Goal: Transaction & Acquisition: Download file/media

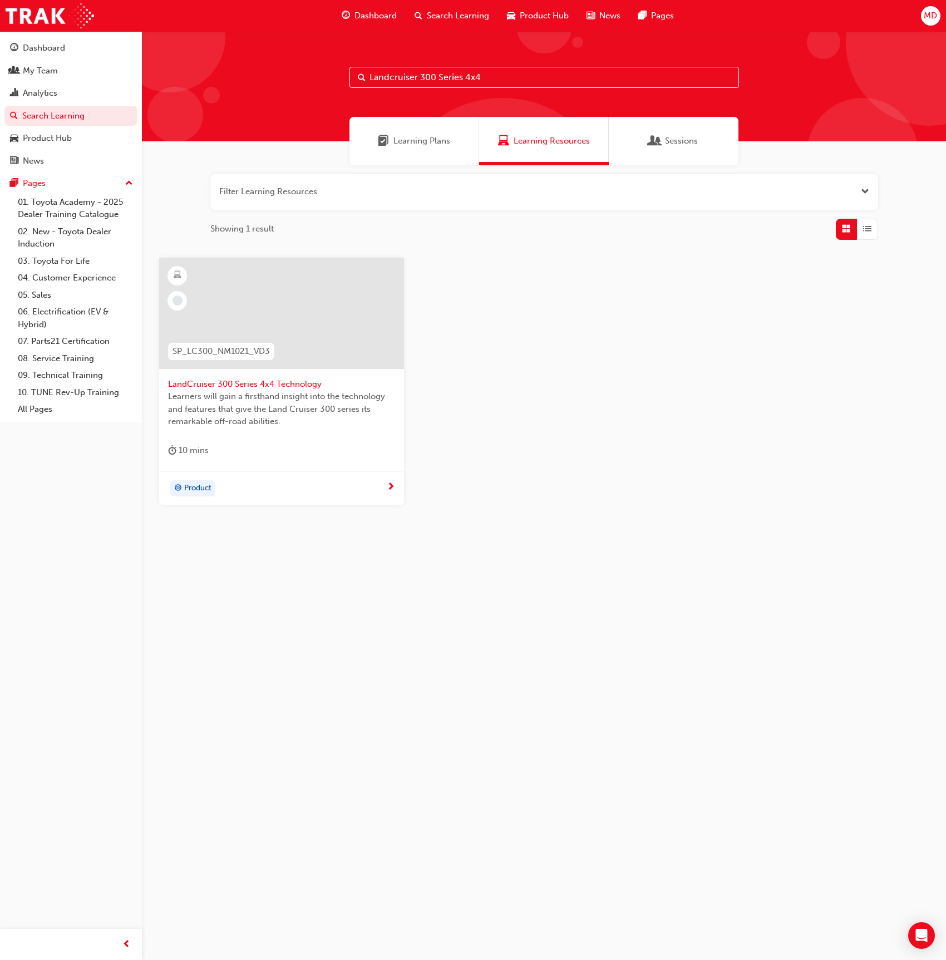
click at [926, 14] on span "MD" at bounding box center [930, 15] width 13 height 13
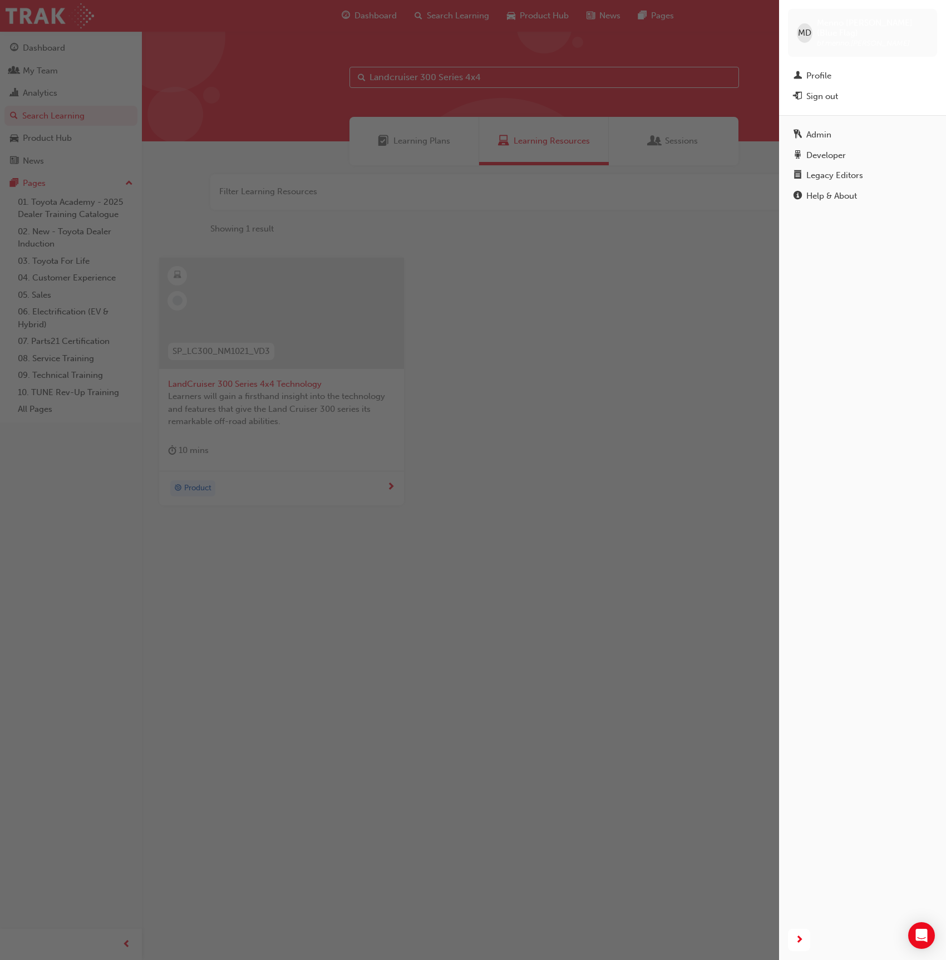
click at [53, 73] on div "button" at bounding box center [389, 480] width 779 height 960
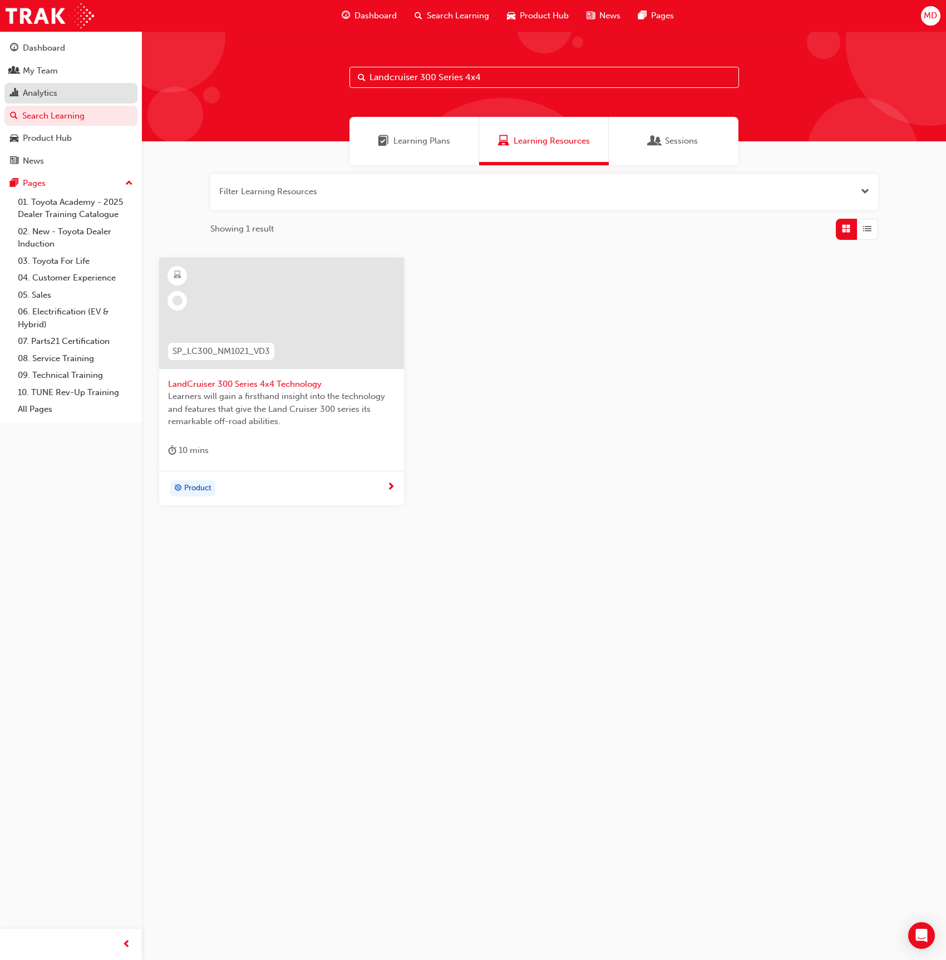
click at [43, 89] on div "Analytics" at bounding box center [40, 93] width 34 height 13
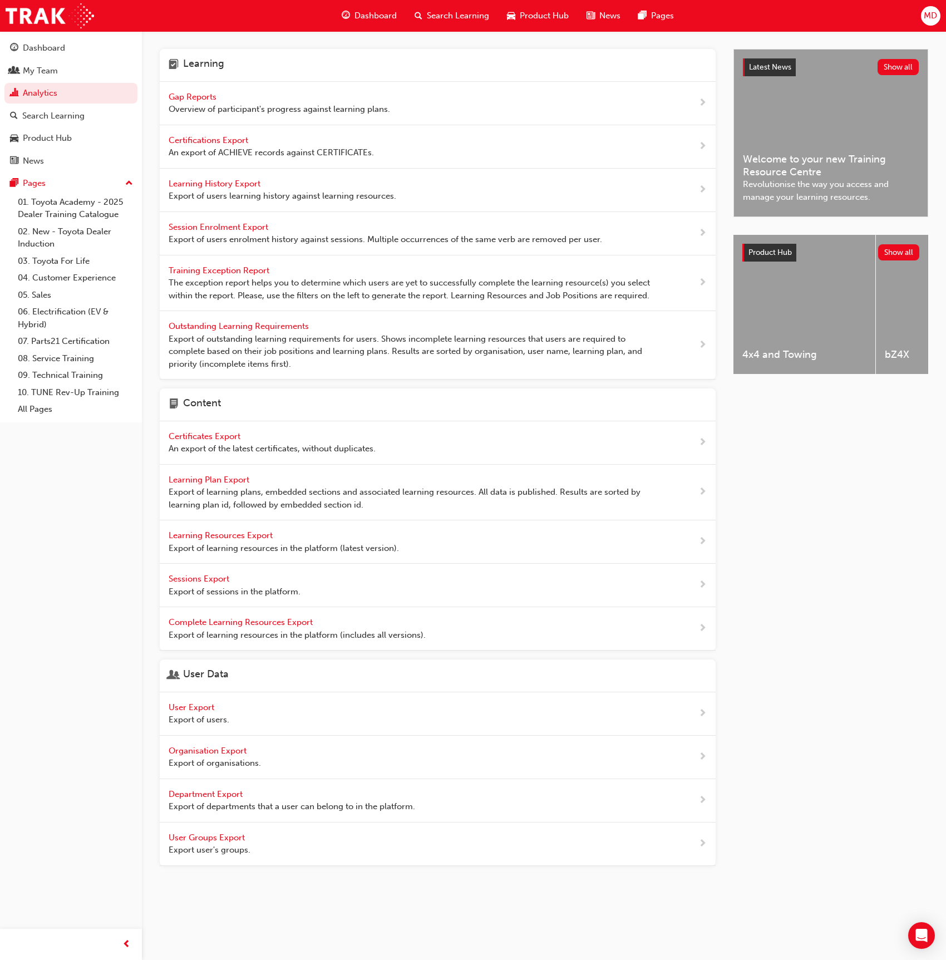
click at [249, 191] on span "Export of users learning history against learning resources." at bounding box center [283, 196] width 228 height 13
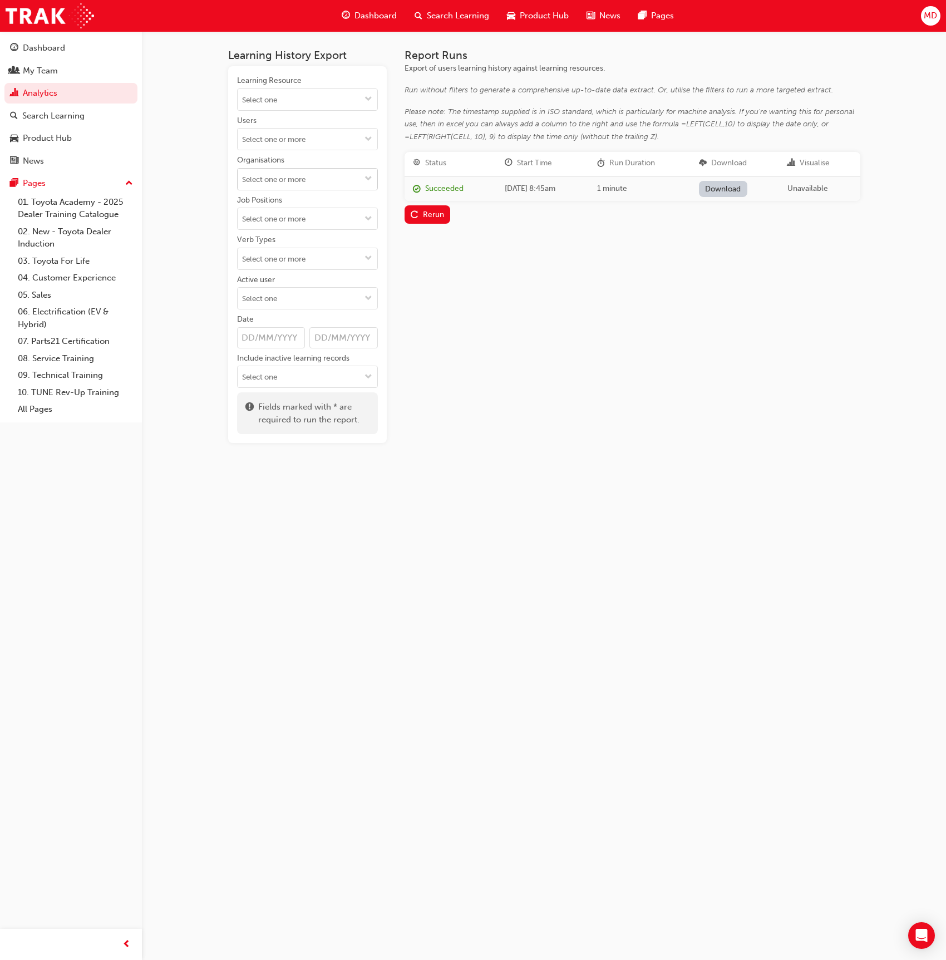
click at [274, 175] on input "Organisations" at bounding box center [308, 179] width 140 height 21
type input "victo"
click at [300, 209] on li "[PERSON_NAME] Harbor Toyota - [PERSON_NAME][GEOGRAPHIC_DATA]" at bounding box center [307, 213] width 141 height 46
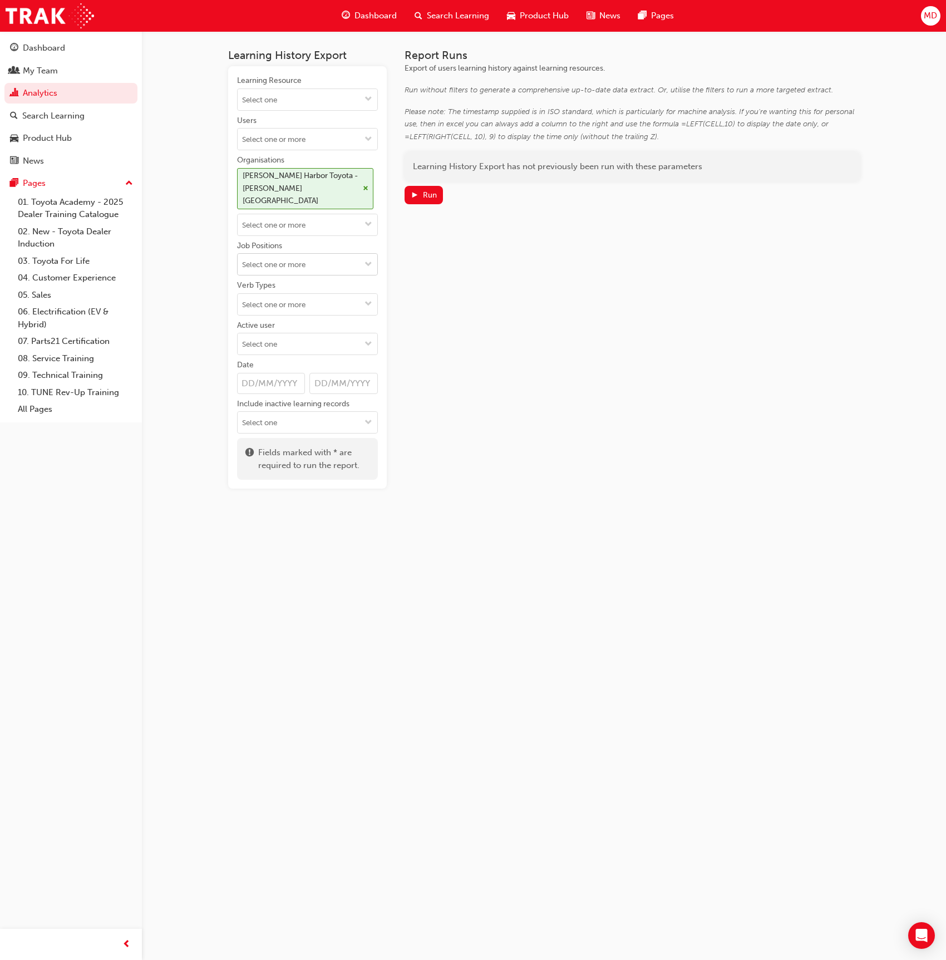
click at [304, 256] on input "Job Positions" at bounding box center [308, 264] width 140 height 21
type input "sales"
click at [317, 382] on li "Sales Consultant" at bounding box center [307, 392] width 141 height 21
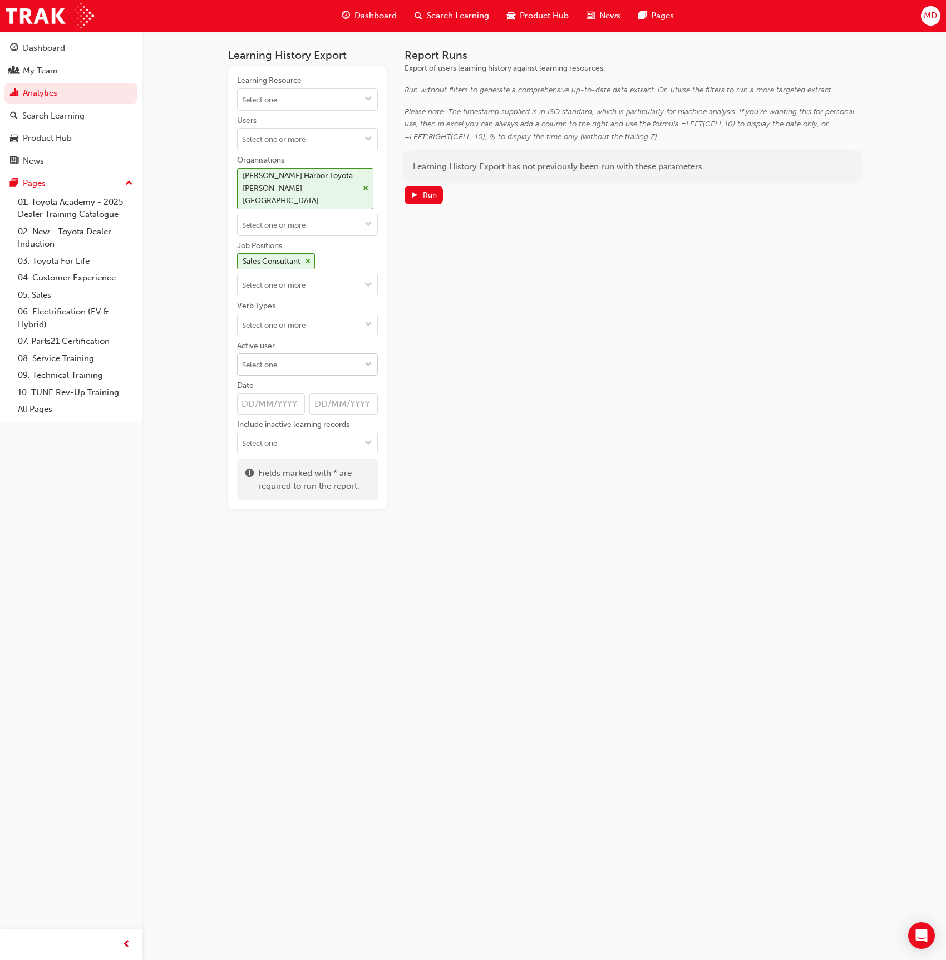
click at [307, 354] on input "Active user" at bounding box center [308, 364] width 140 height 21
click at [298, 397] on li "Inactive users" at bounding box center [307, 407] width 141 height 21
click at [424, 200] on button "Run" at bounding box center [423, 195] width 39 height 18
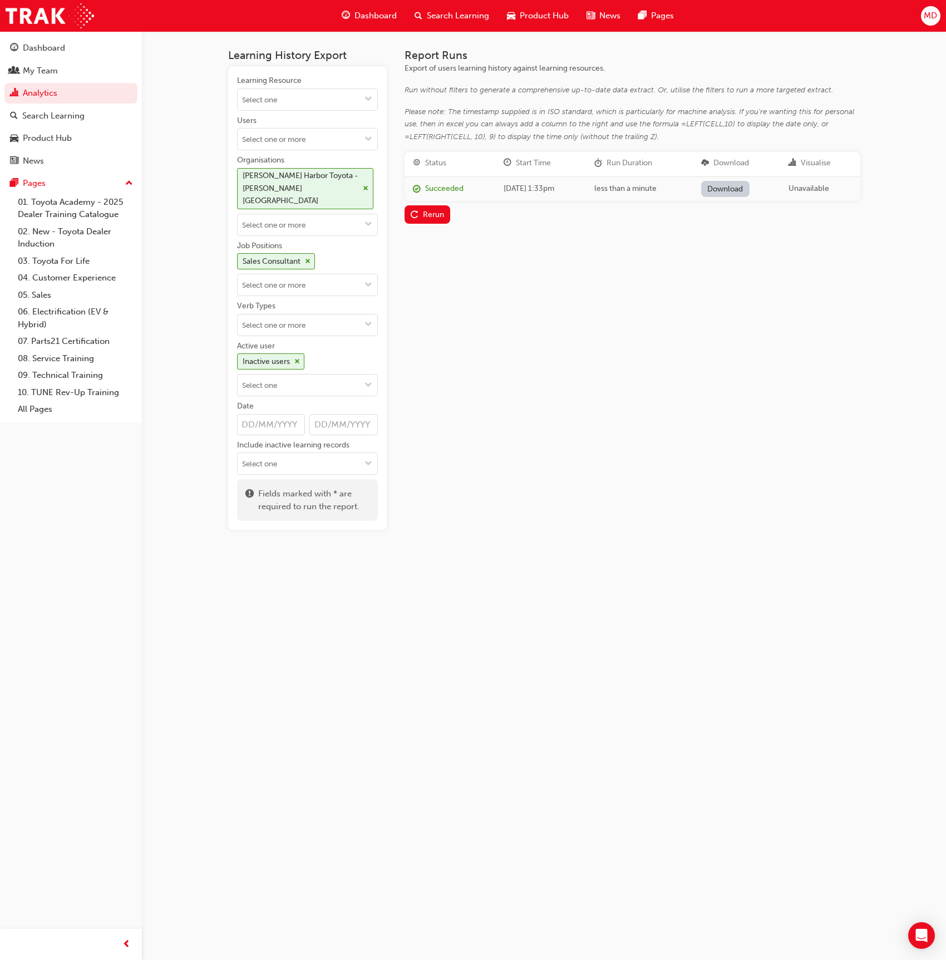
click at [749, 185] on link "Download" at bounding box center [725, 189] width 48 height 16
drag, startPoint x: 358, startPoint y: 181, endPoint x: 336, endPoint y: 209, distance: 34.8
click at [358, 182] on div "[PERSON_NAME] Harbor Toyota - [PERSON_NAME][GEOGRAPHIC_DATA]" at bounding box center [301, 189] width 116 height 38
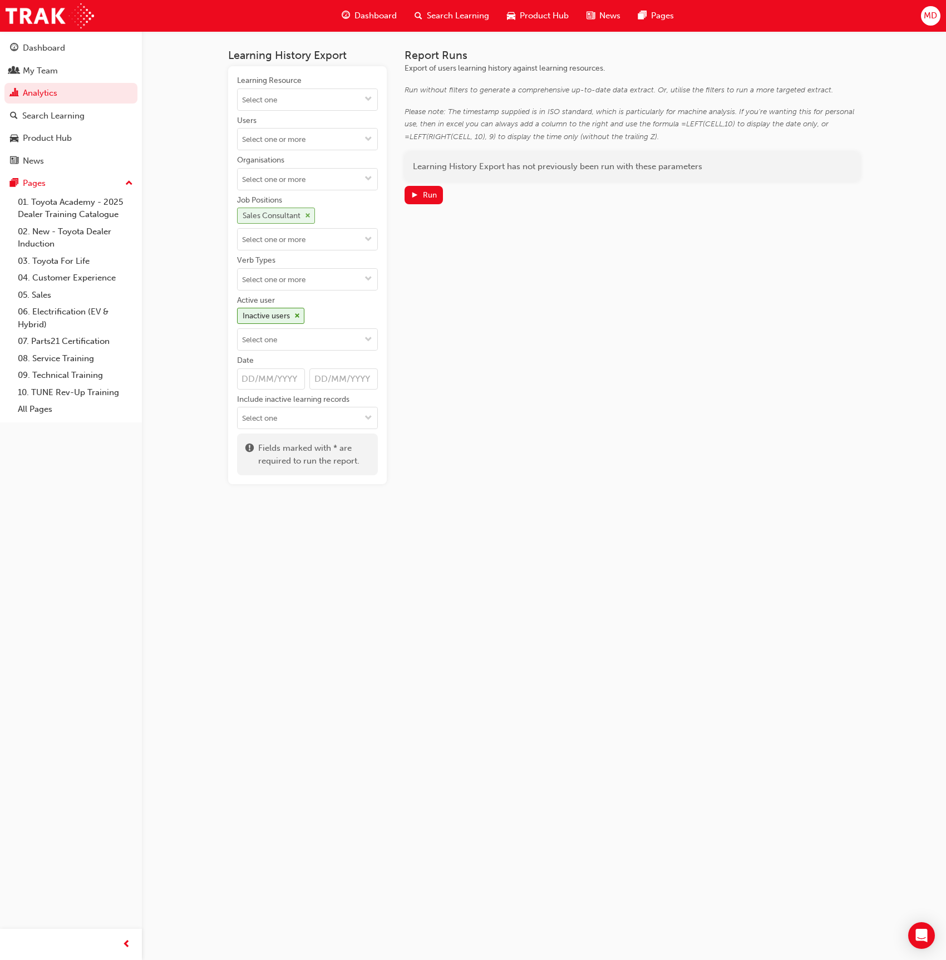
click at [308, 219] on div "Sales Consultant" at bounding box center [276, 216] width 78 height 16
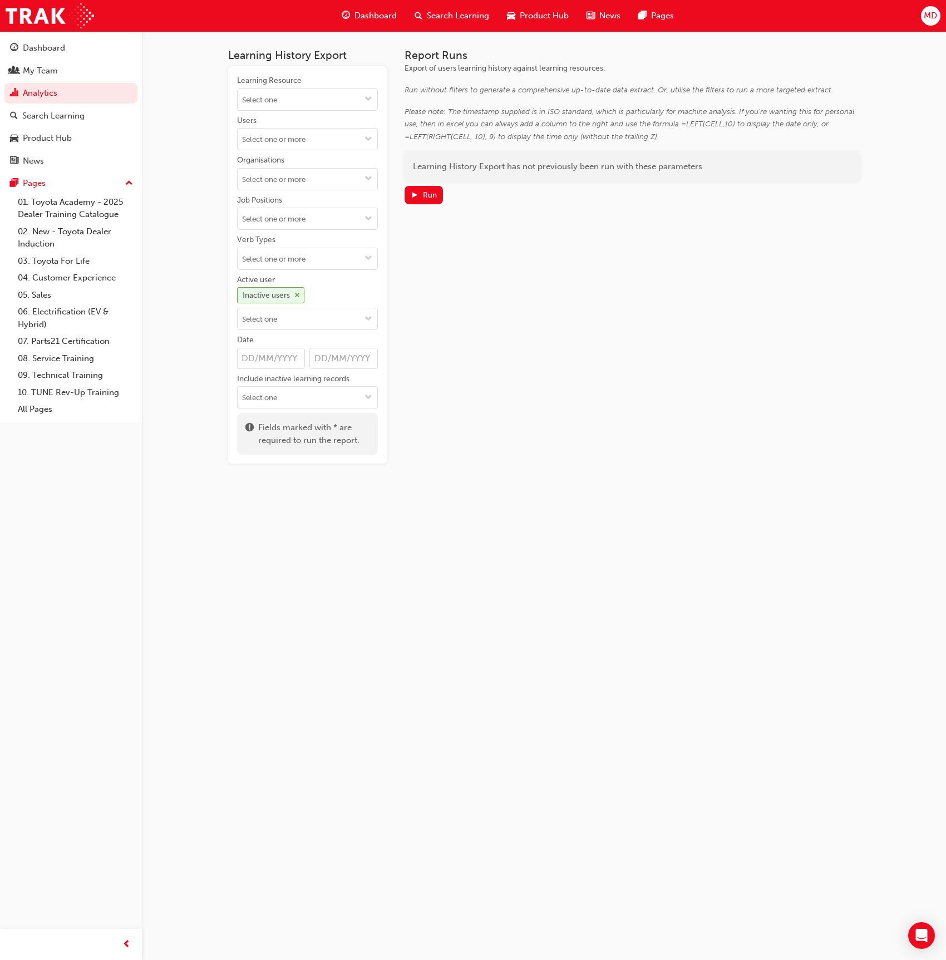
drag, startPoint x: 298, startPoint y: 292, endPoint x: 301, endPoint y: 286, distance: 6.5
click at [301, 287] on div "Inactive users" at bounding box center [271, 295] width 68 height 16
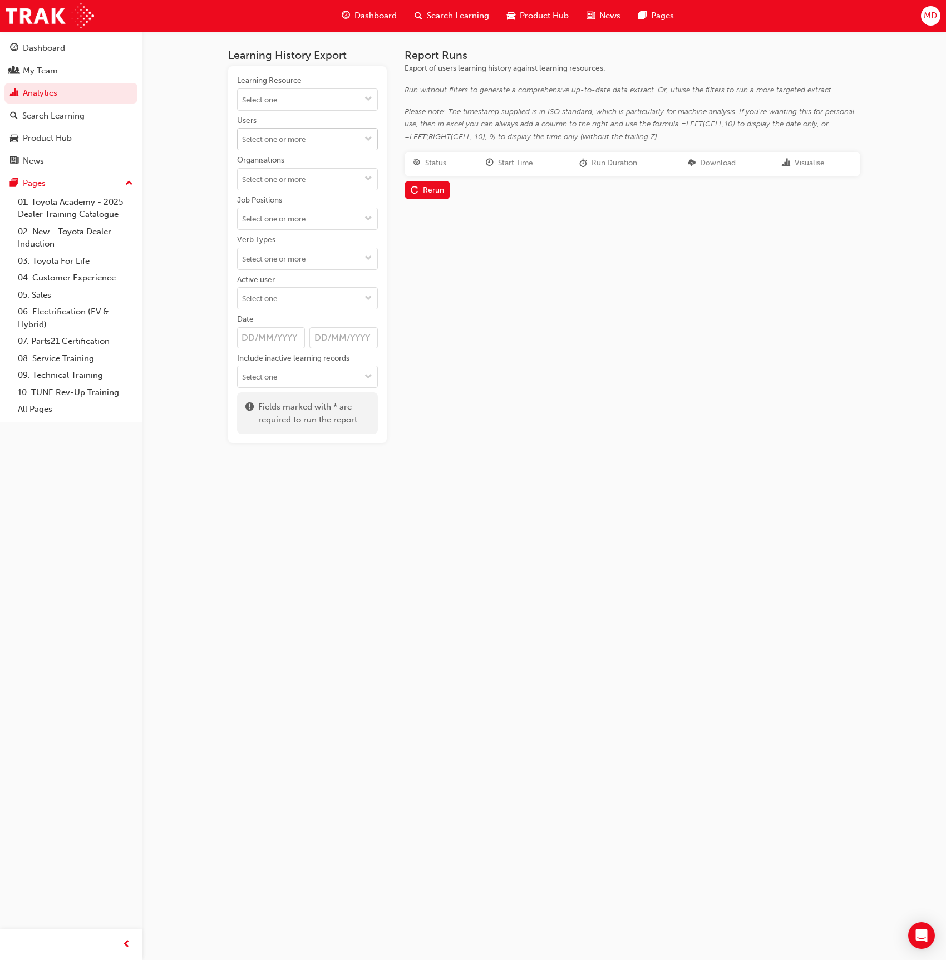
click at [289, 145] on input "Users" at bounding box center [308, 139] width 140 height 21
type input "[PERSON_NAME]"
click at [288, 184] on li "[PERSON_NAME]" at bounding box center [307, 181] width 141 height 21
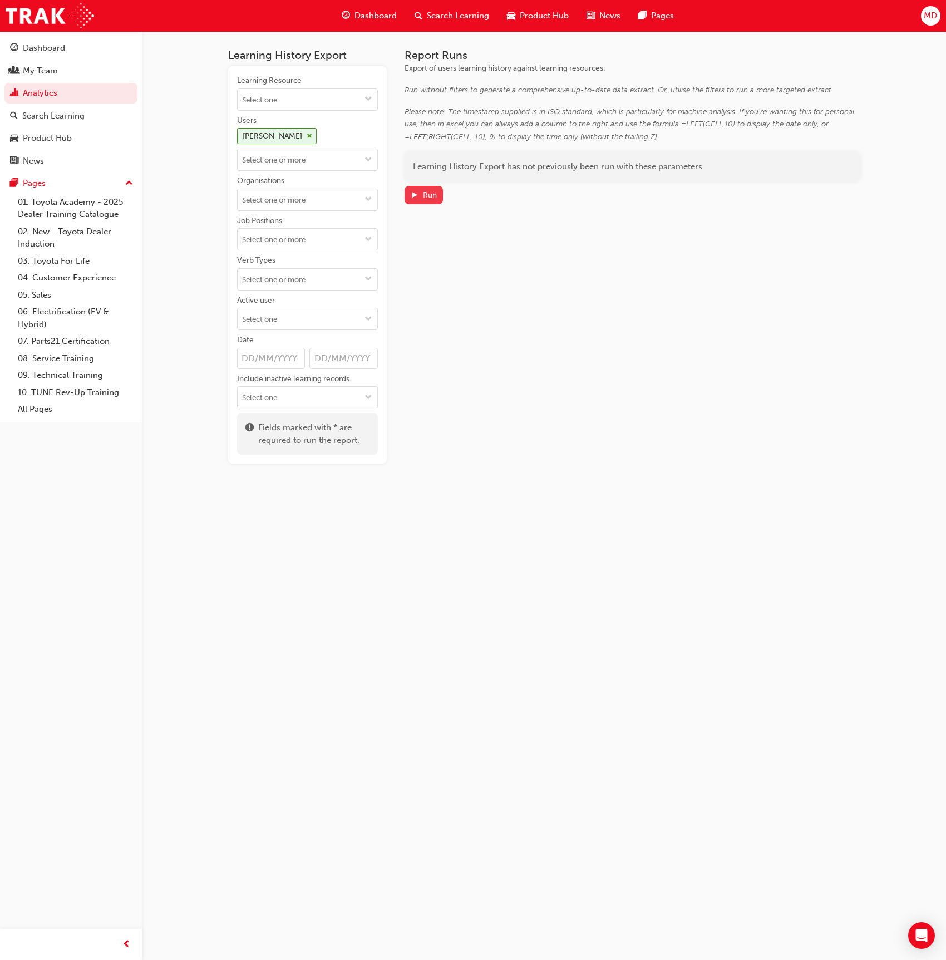
click at [423, 195] on div "Run" at bounding box center [430, 194] width 14 height 9
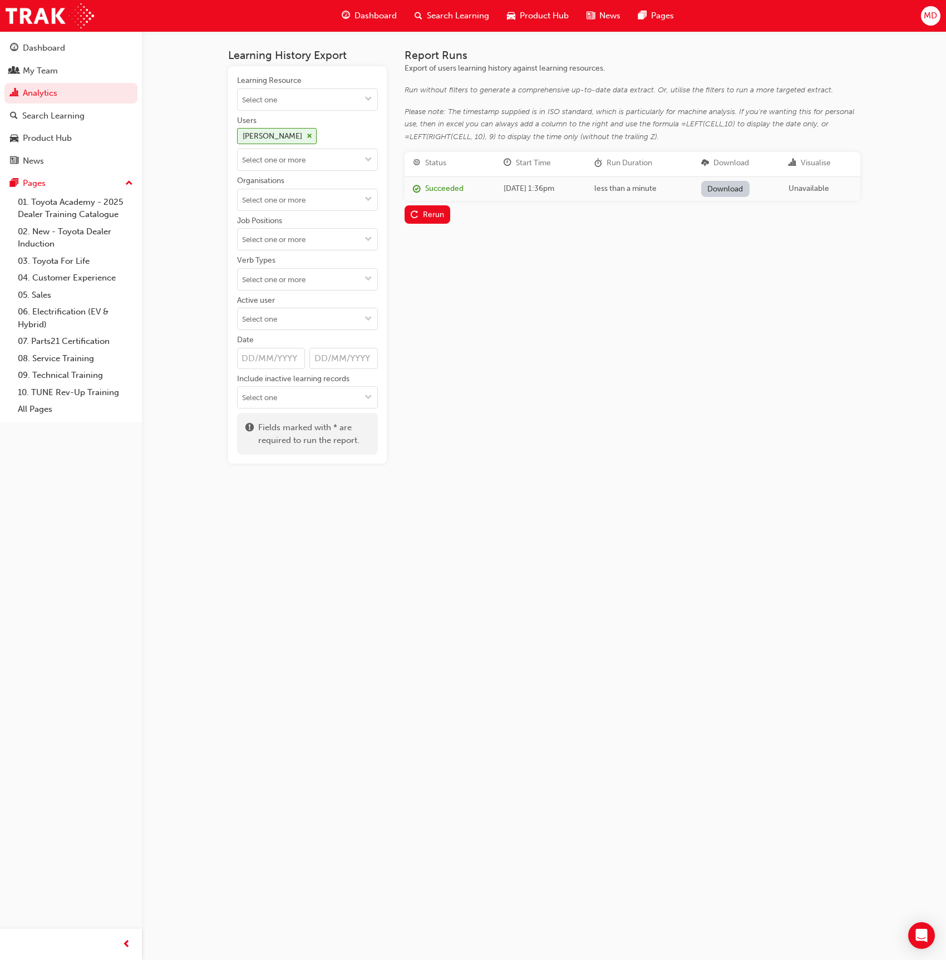
click at [730, 186] on link "Download" at bounding box center [725, 189] width 48 height 16
